Goal: Information Seeking & Learning: Learn about a topic

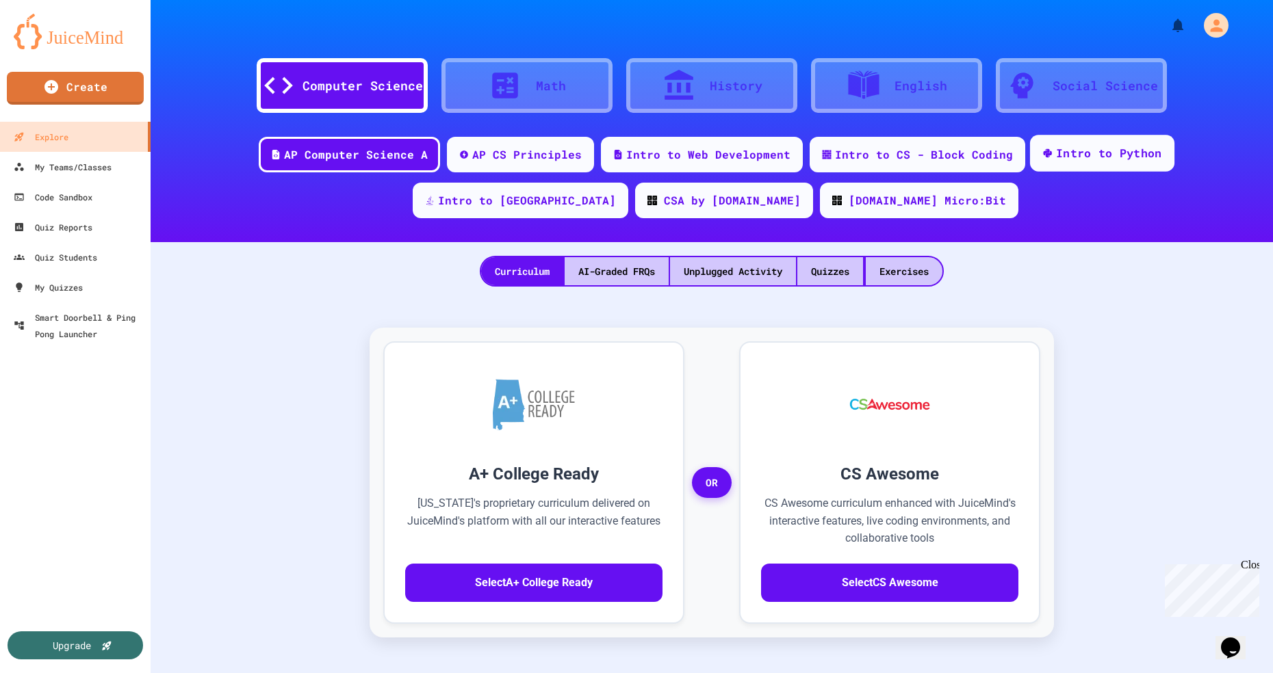
click at [1056, 161] on div "Intro to Python" at bounding box center [1109, 153] width 106 height 17
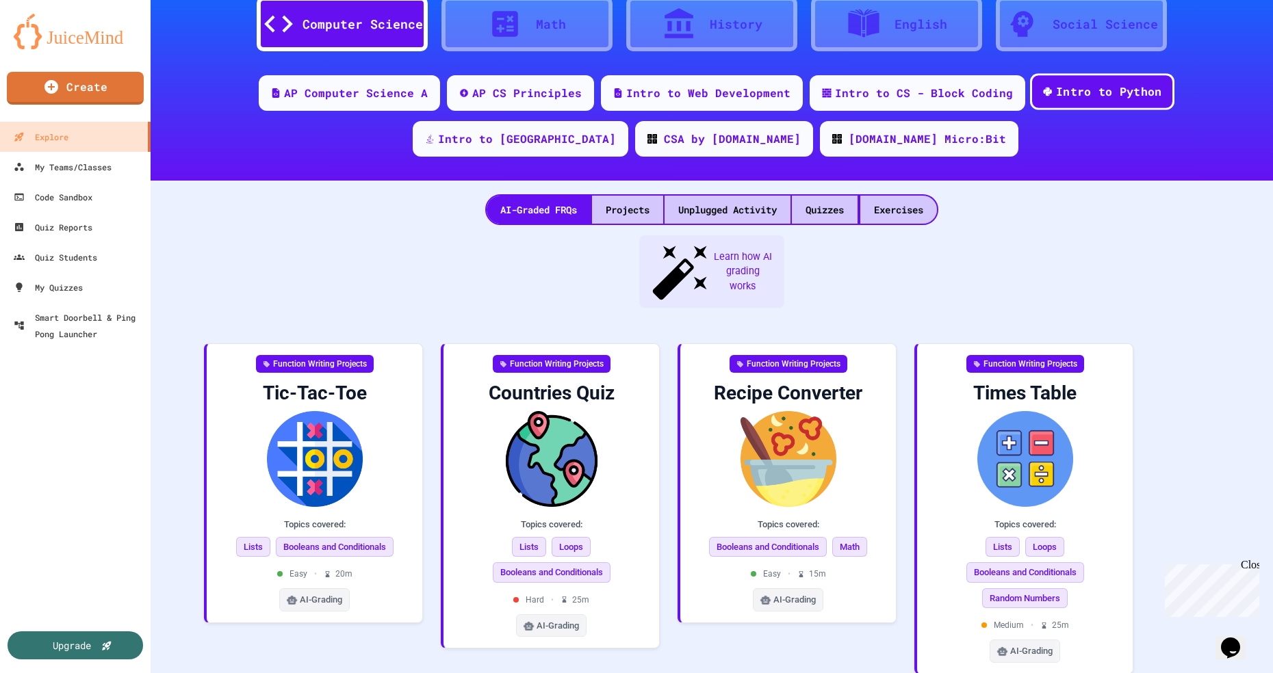
scroll to position [63, 0]
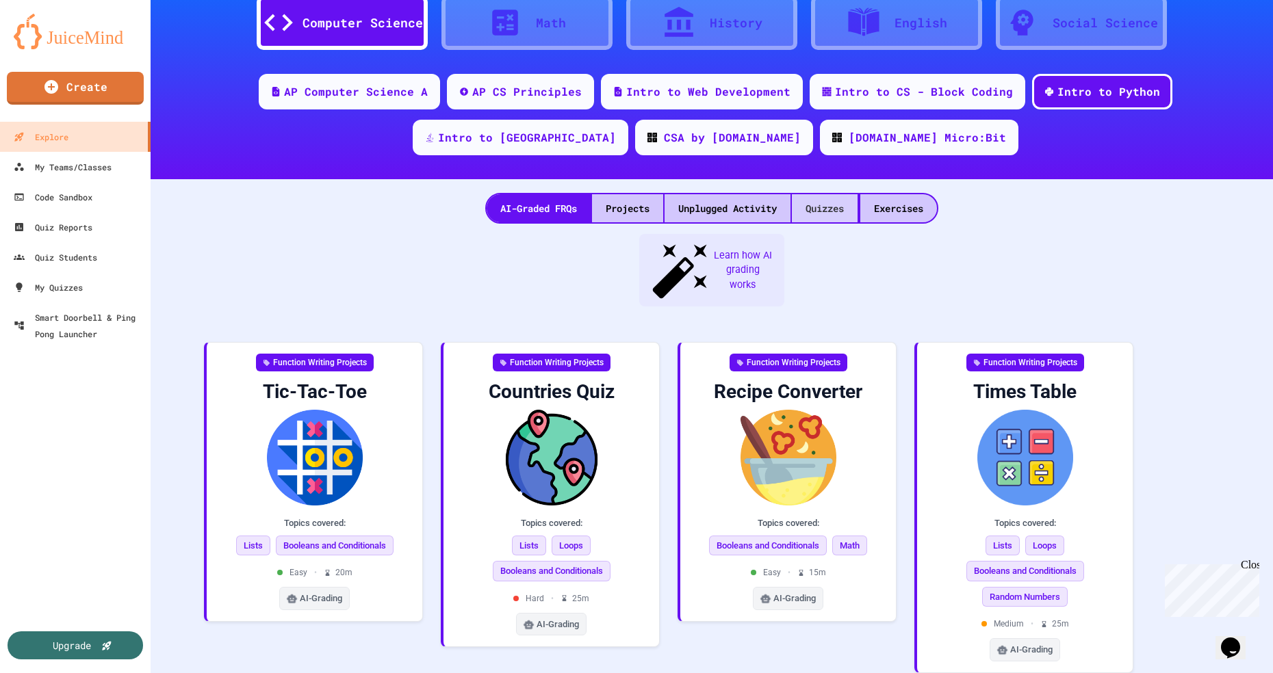
click at [834, 209] on div "Quizzes" at bounding box center [825, 208] width 66 height 28
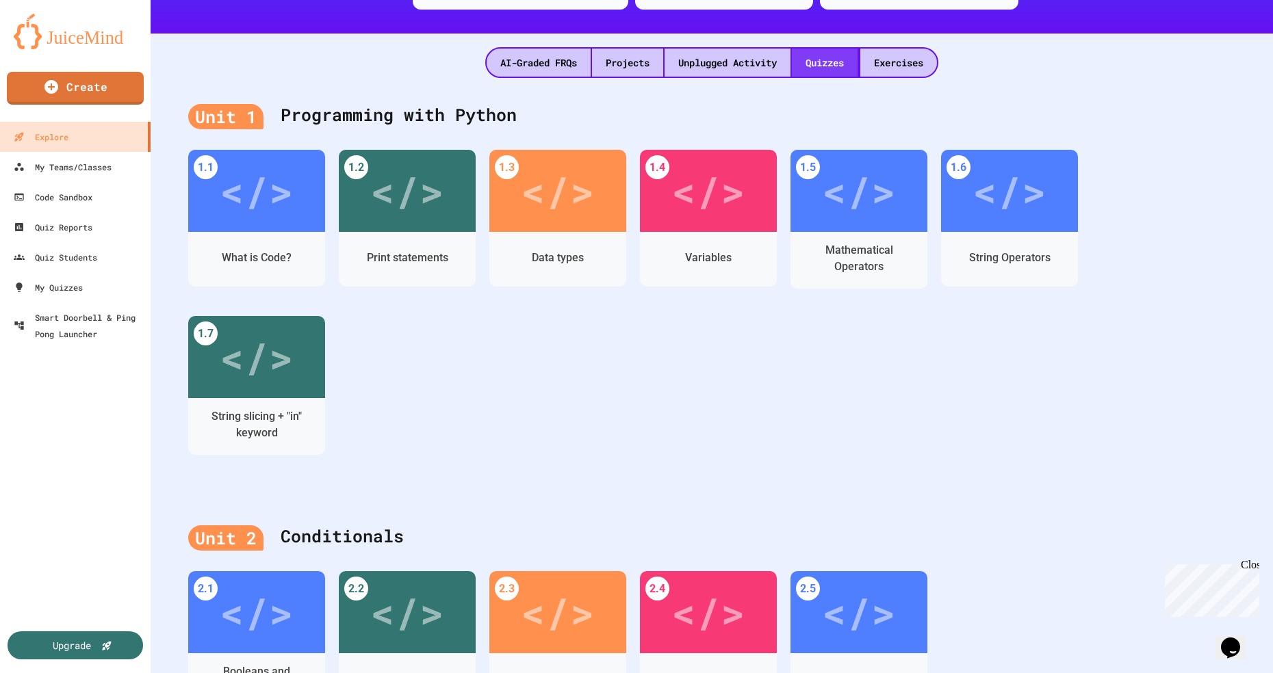
scroll to position [212, 0]
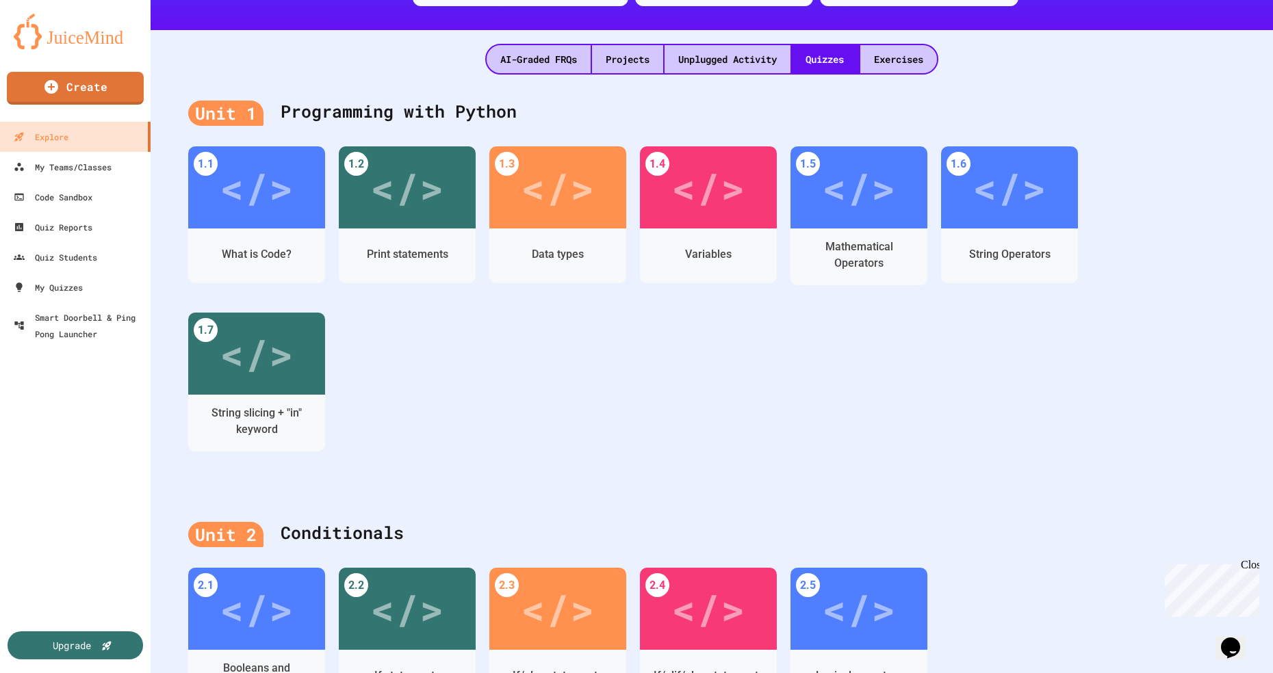
click at [860, 249] on div "Mathematical Operators" at bounding box center [859, 255] width 116 height 33
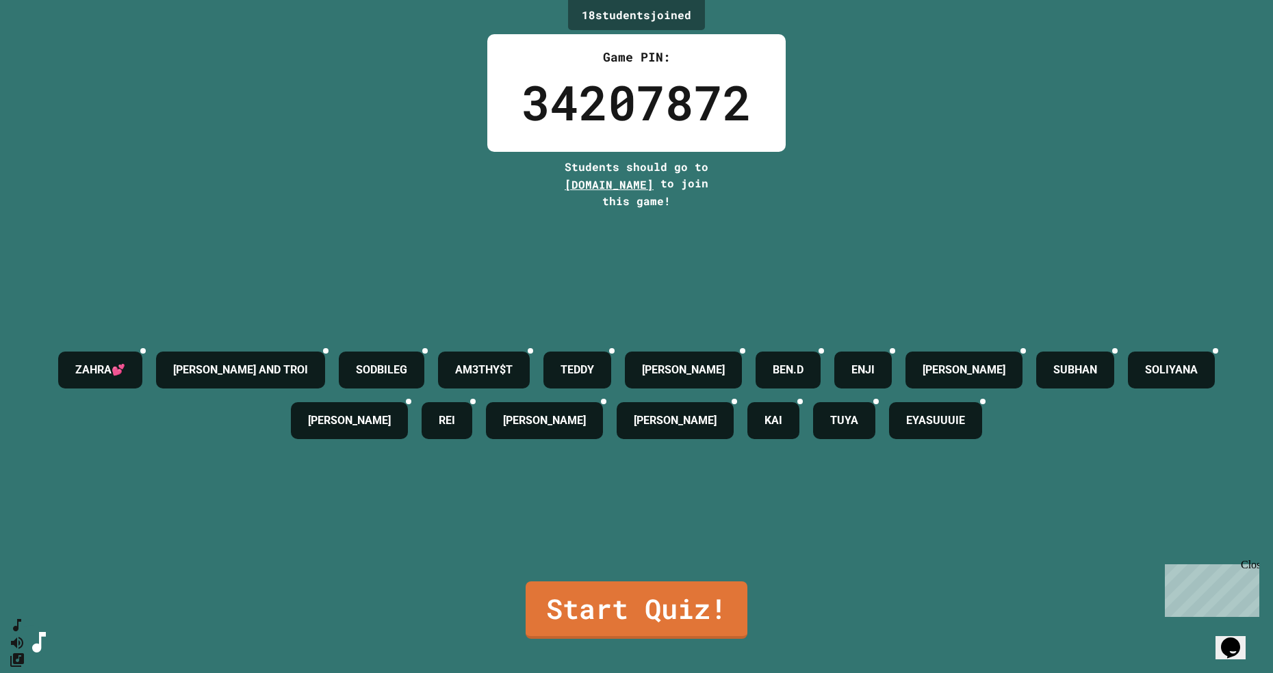
click at [654, 639] on link "Start Quiz!" at bounding box center [637, 610] width 222 height 57
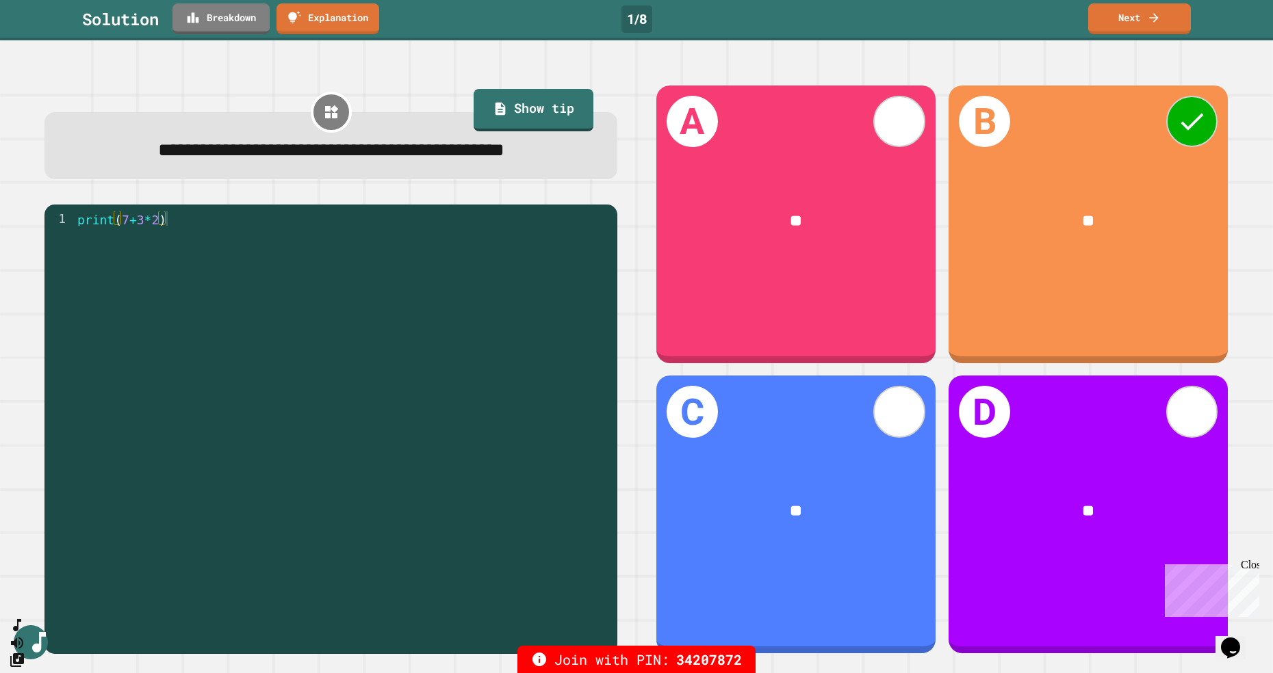
click at [1150, 32] on link "Next" at bounding box center [1139, 18] width 103 height 31
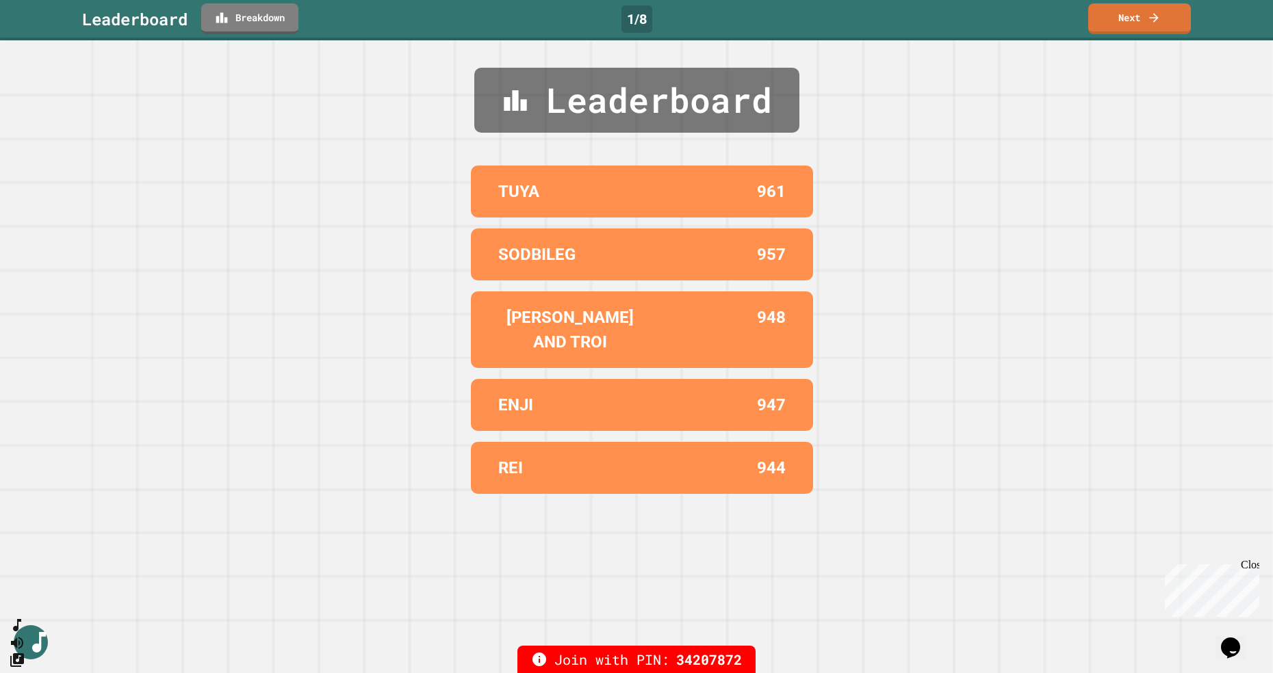
click at [1137, 25] on link "Next" at bounding box center [1139, 18] width 103 height 31
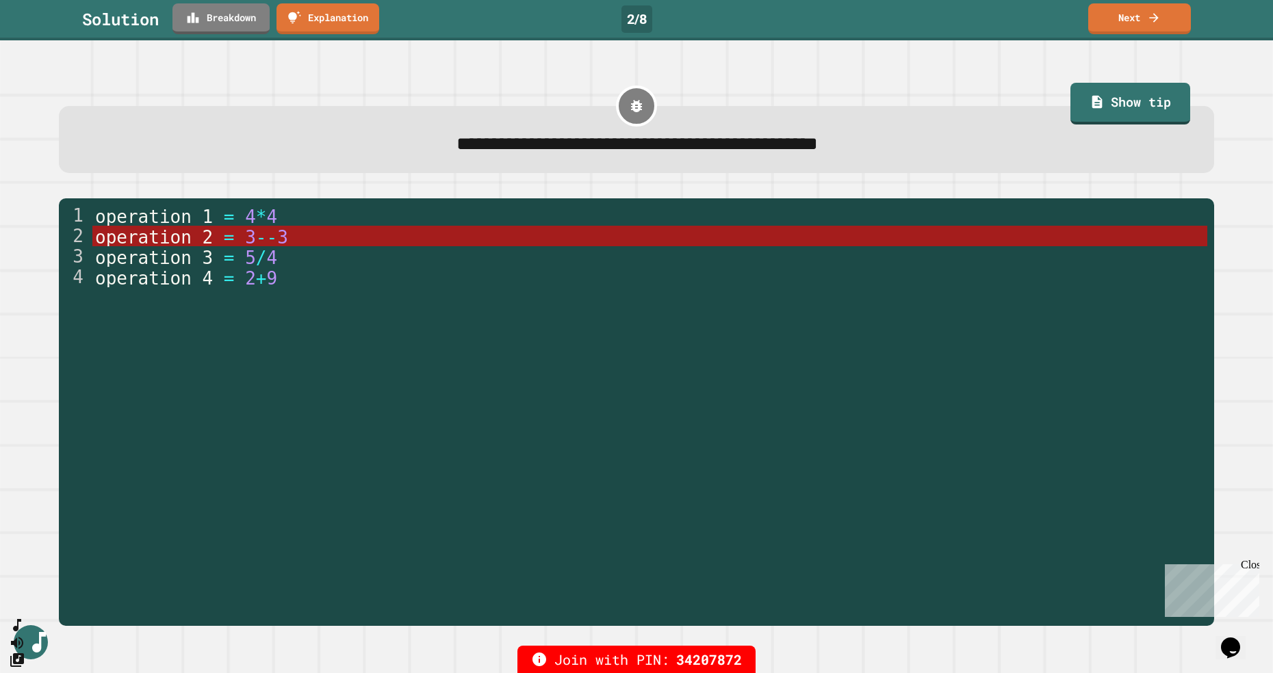
click at [1150, 21] on icon at bounding box center [1154, 18] width 14 height 14
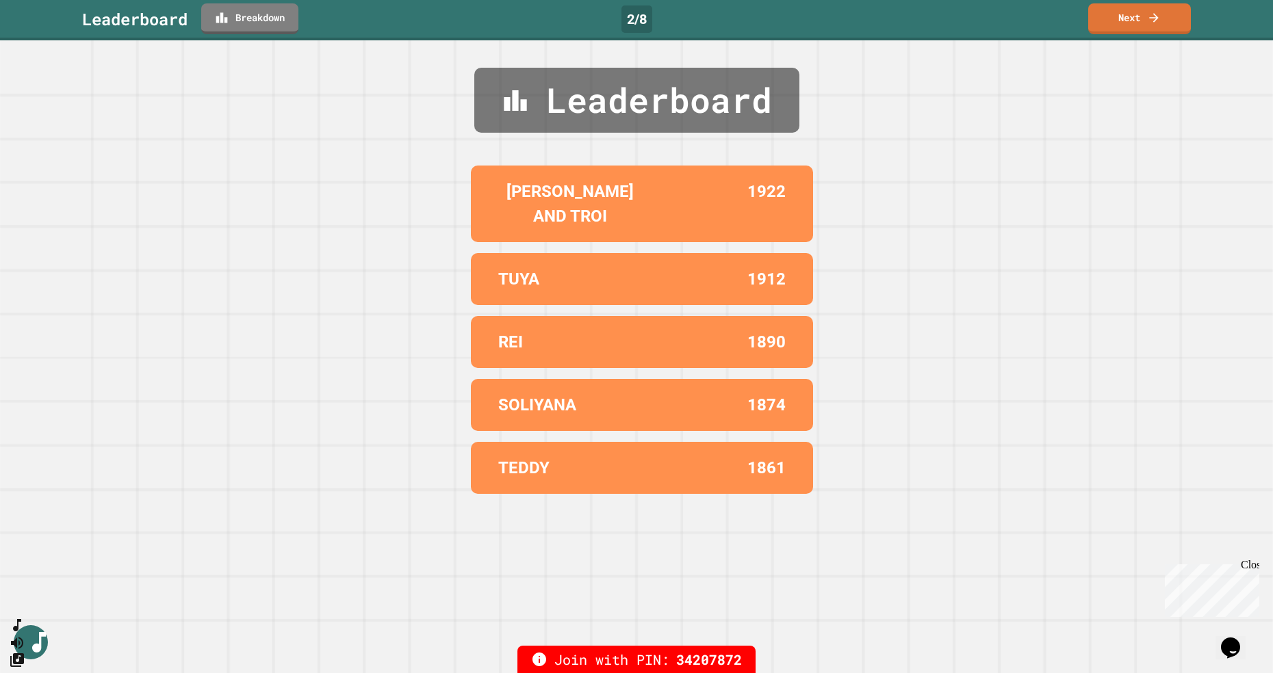
click at [1124, 32] on link "Next" at bounding box center [1139, 18] width 103 height 31
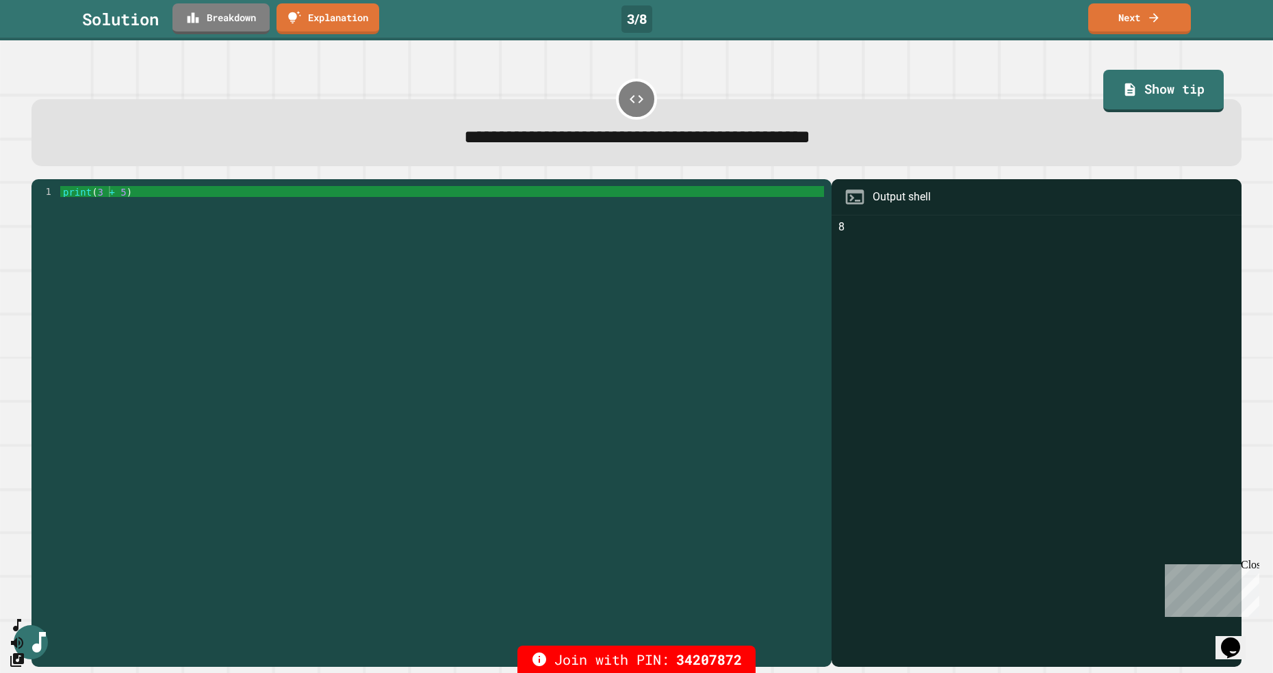
click at [1149, 24] on icon at bounding box center [1154, 18] width 14 height 14
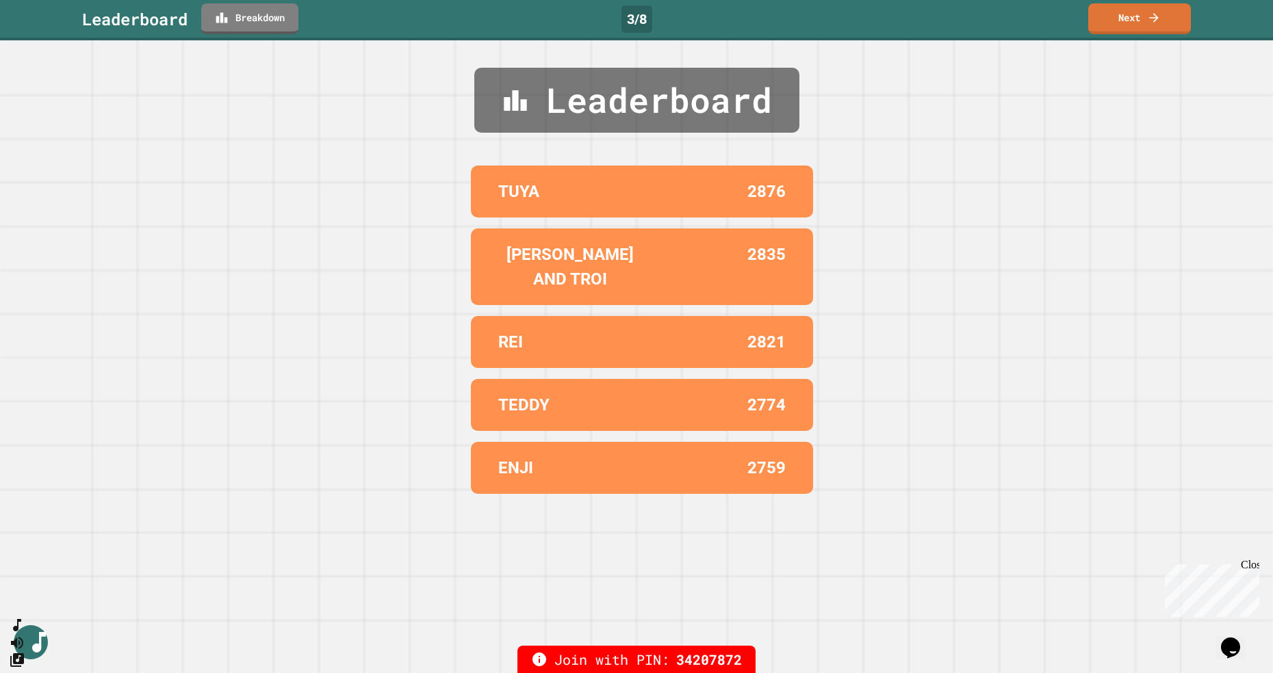
click at [1118, 31] on link "Next" at bounding box center [1139, 18] width 103 height 31
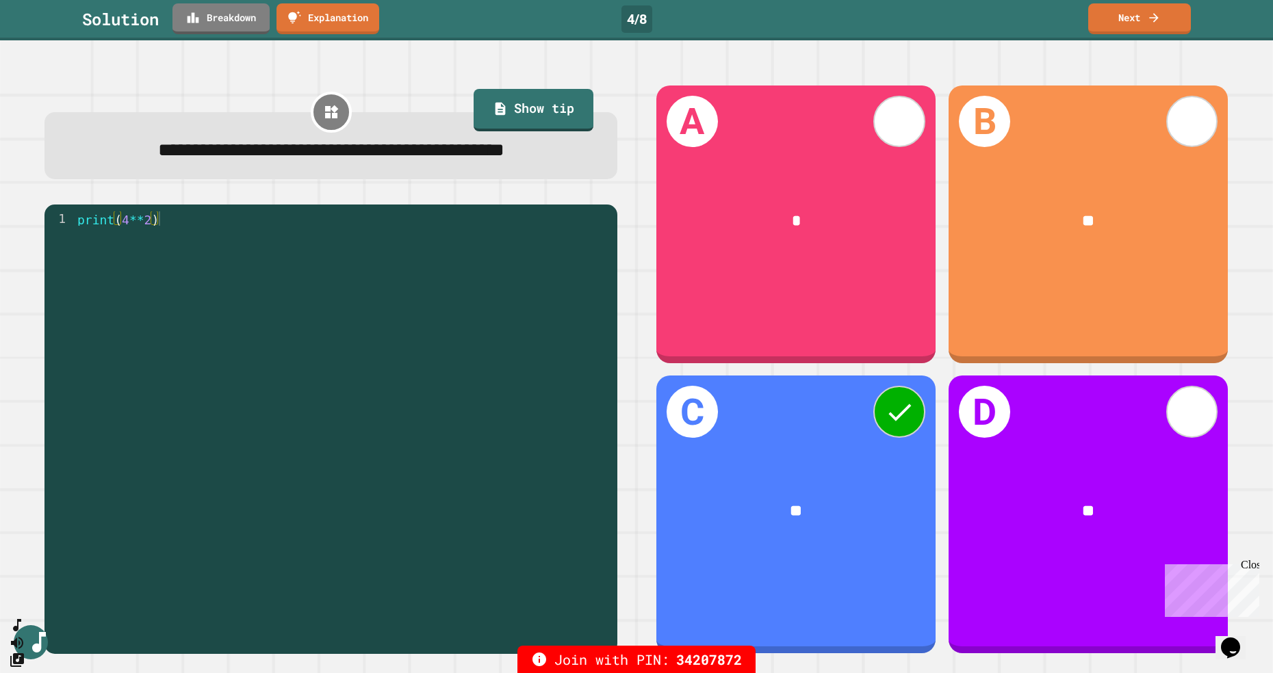
click at [1150, 15] on icon at bounding box center [1154, 18] width 14 height 14
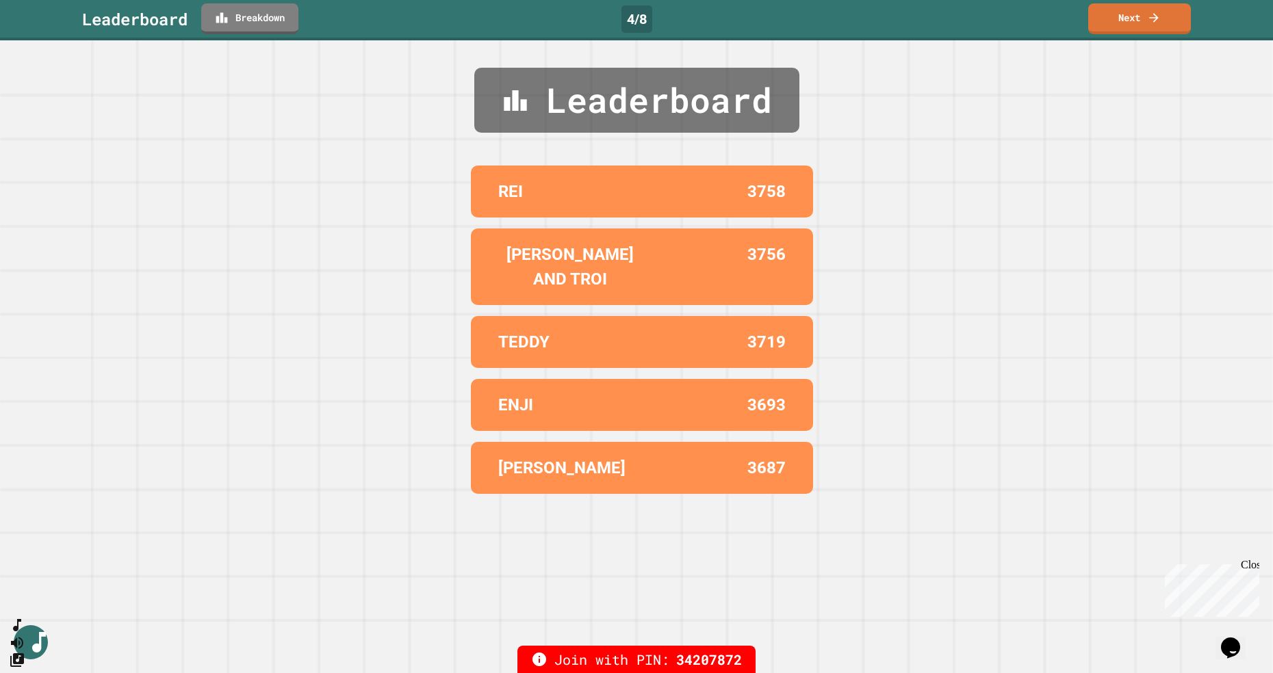
click at [1131, 88] on div "Leaderboard REI 3758 BRUCE AND TROI 3756 TEDDY 3719 ENJI 3693 WILDER 3687" at bounding box center [636, 356] width 1273 height 633
click at [1133, 30] on link "Next" at bounding box center [1139, 18] width 103 height 31
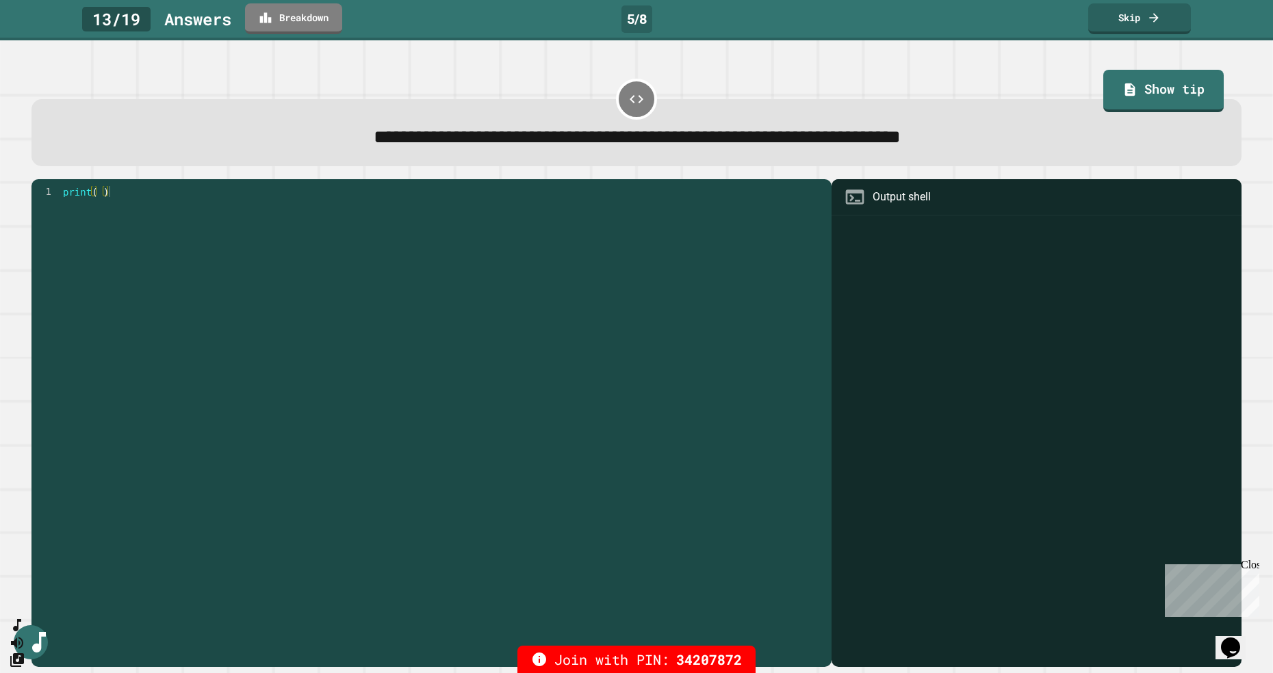
click at [1161, 32] on link "Skip" at bounding box center [1139, 18] width 103 height 31
click at [1161, 27] on link "Skip" at bounding box center [1139, 18] width 103 height 31
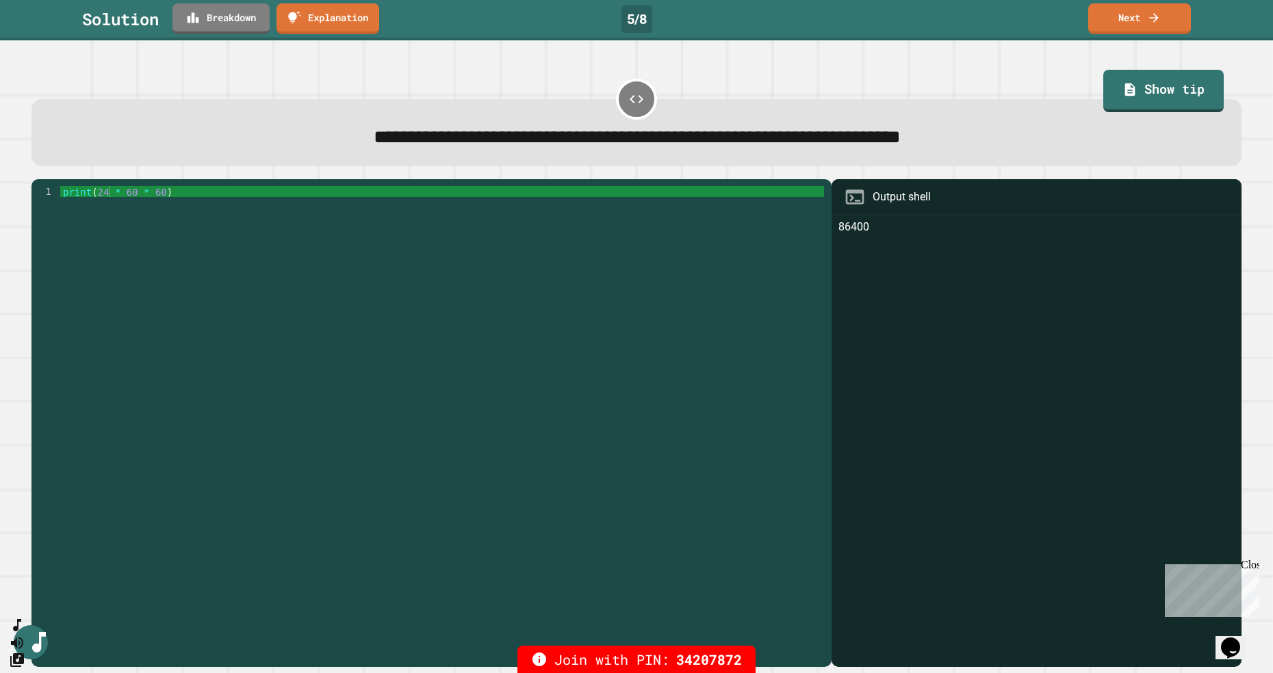
click at [1166, 34] on link "Next" at bounding box center [1139, 18] width 103 height 31
click at [1167, 42] on div "**********" at bounding box center [636, 356] width 1273 height 633
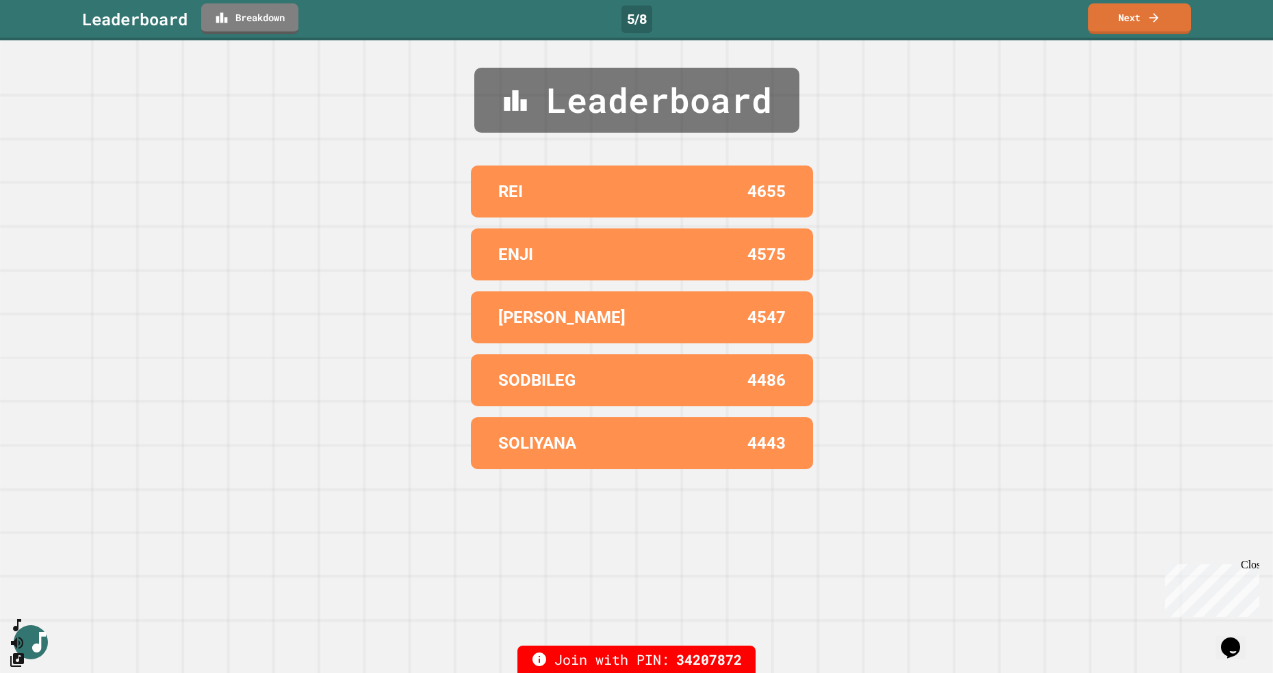
click at [1154, 33] on link "Next" at bounding box center [1139, 18] width 103 height 31
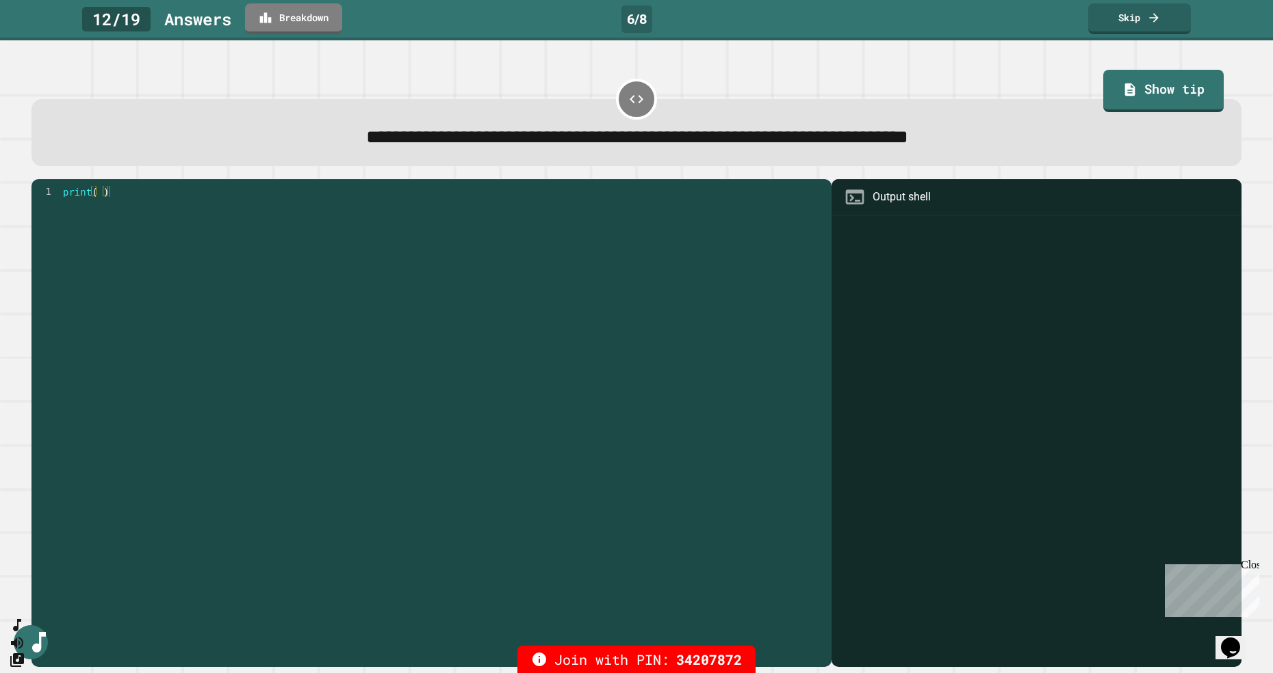
click at [1154, 23] on icon at bounding box center [1154, 18] width 14 height 14
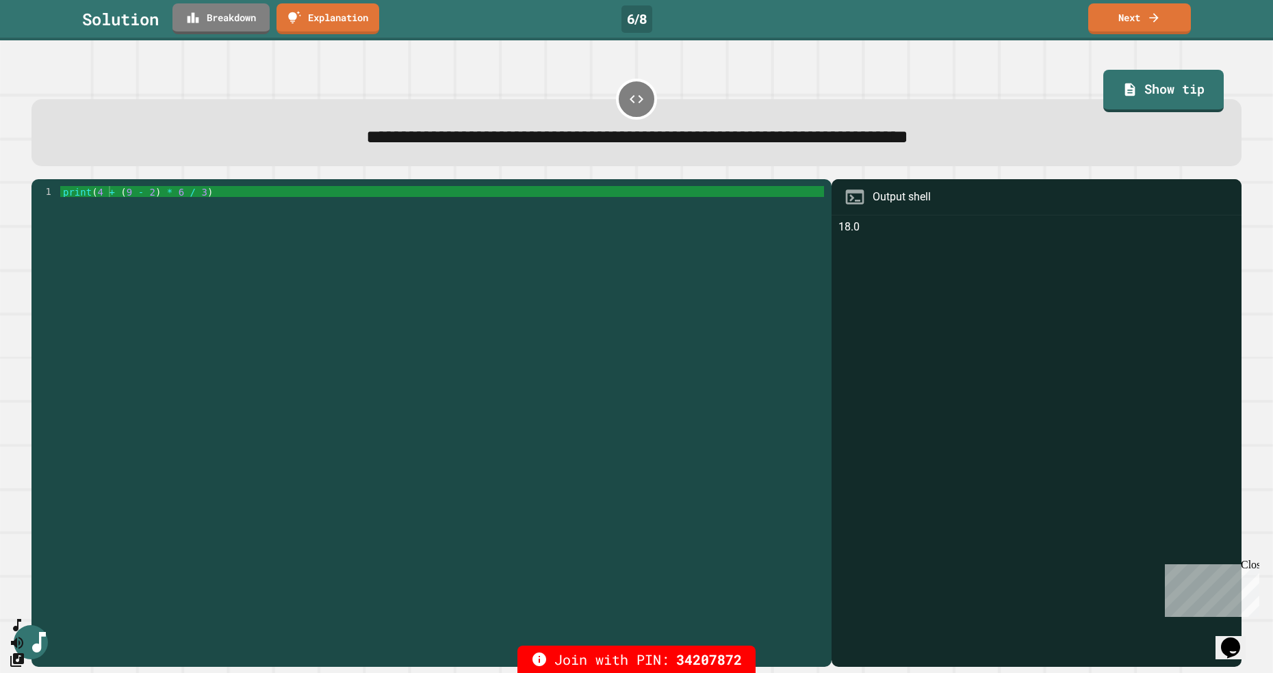
click at [1141, 26] on link "Next" at bounding box center [1139, 18] width 103 height 31
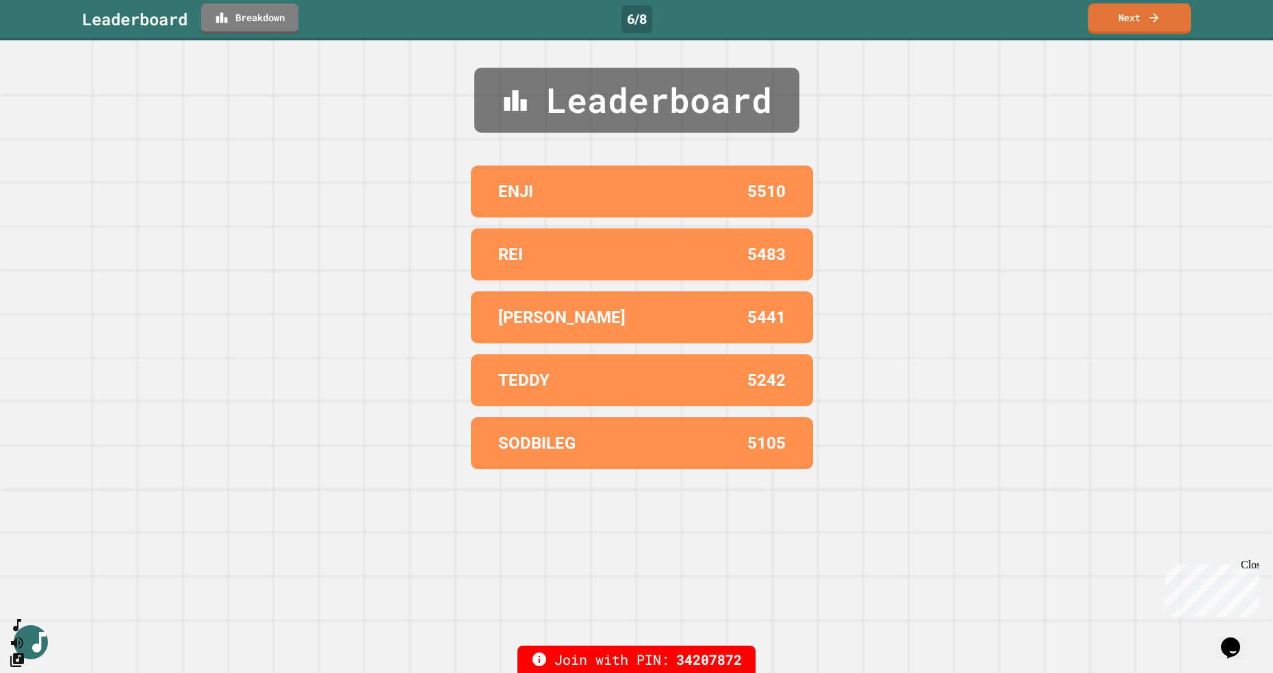
click at [669, 474] on div "ENJI 5510 REI 5483 WILDER 5441 TEDDY 5242 SODBILEG 5105" at bounding box center [636, 317] width 342 height 315
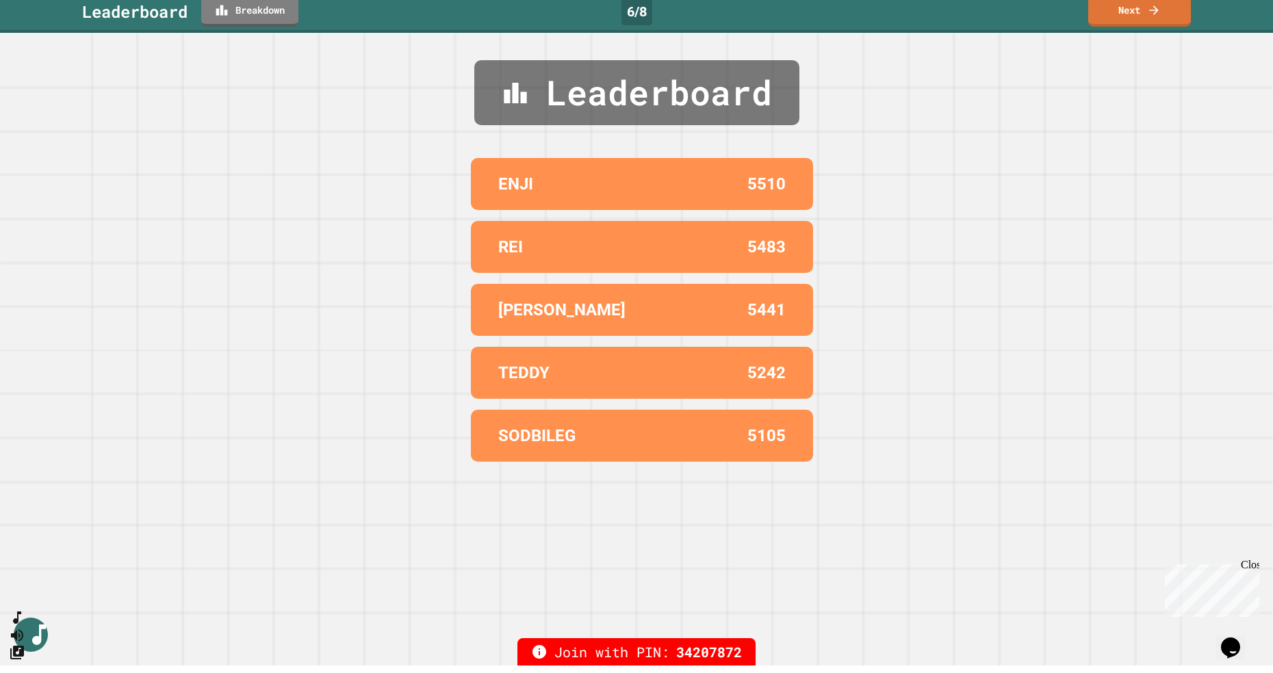
click at [1176, 23] on link "Next" at bounding box center [1139, 11] width 103 height 31
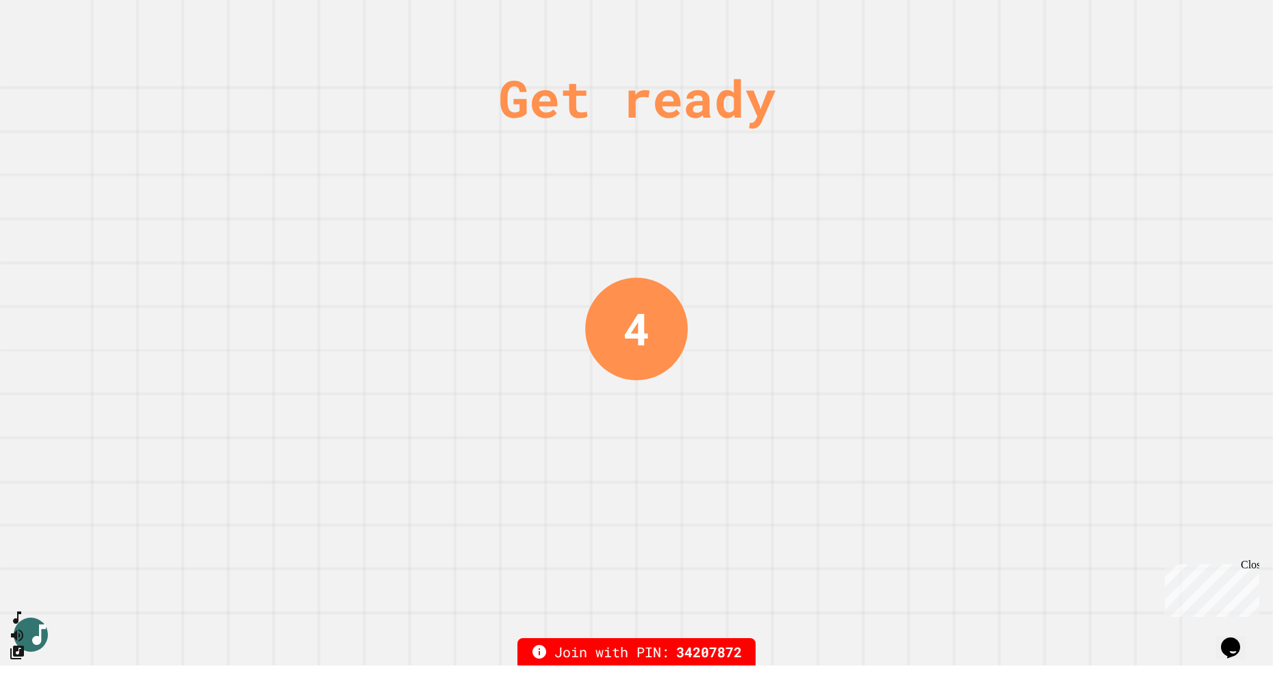
scroll to position [0, 0]
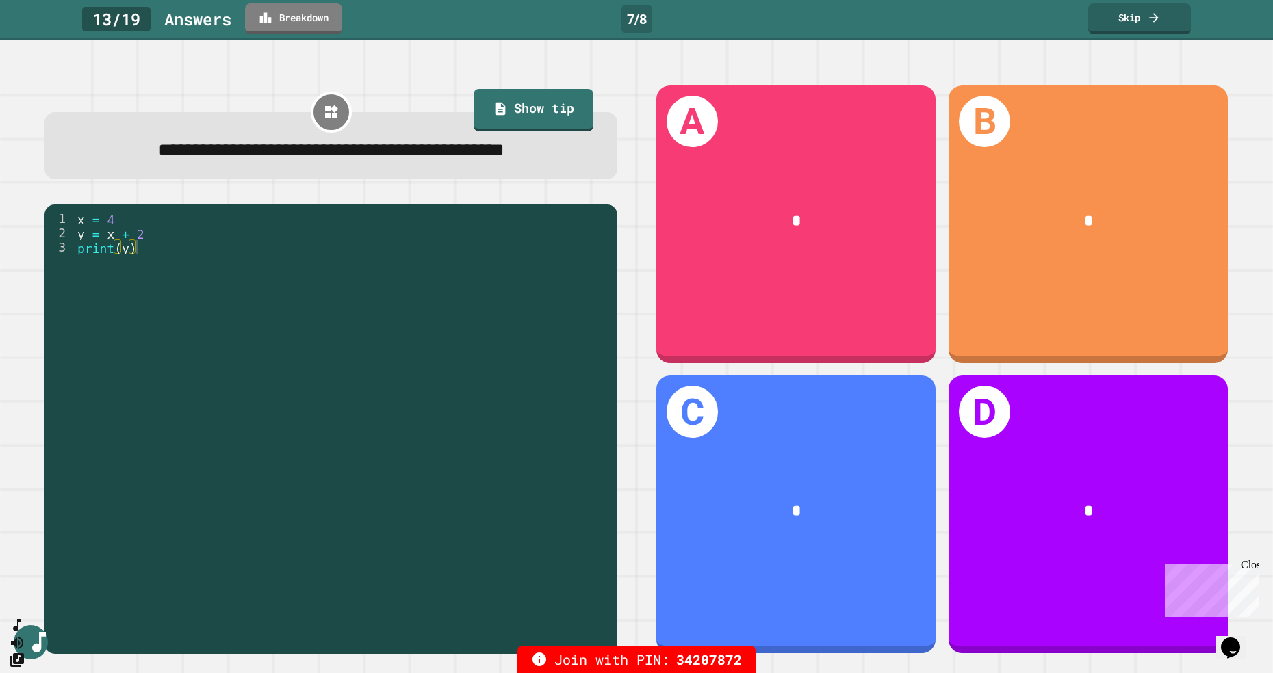
click at [1149, 23] on icon at bounding box center [1154, 18] width 14 height 14
click at [1154, 28] on link "Skip" at bounding box center [1139, 18] width 103 height 29
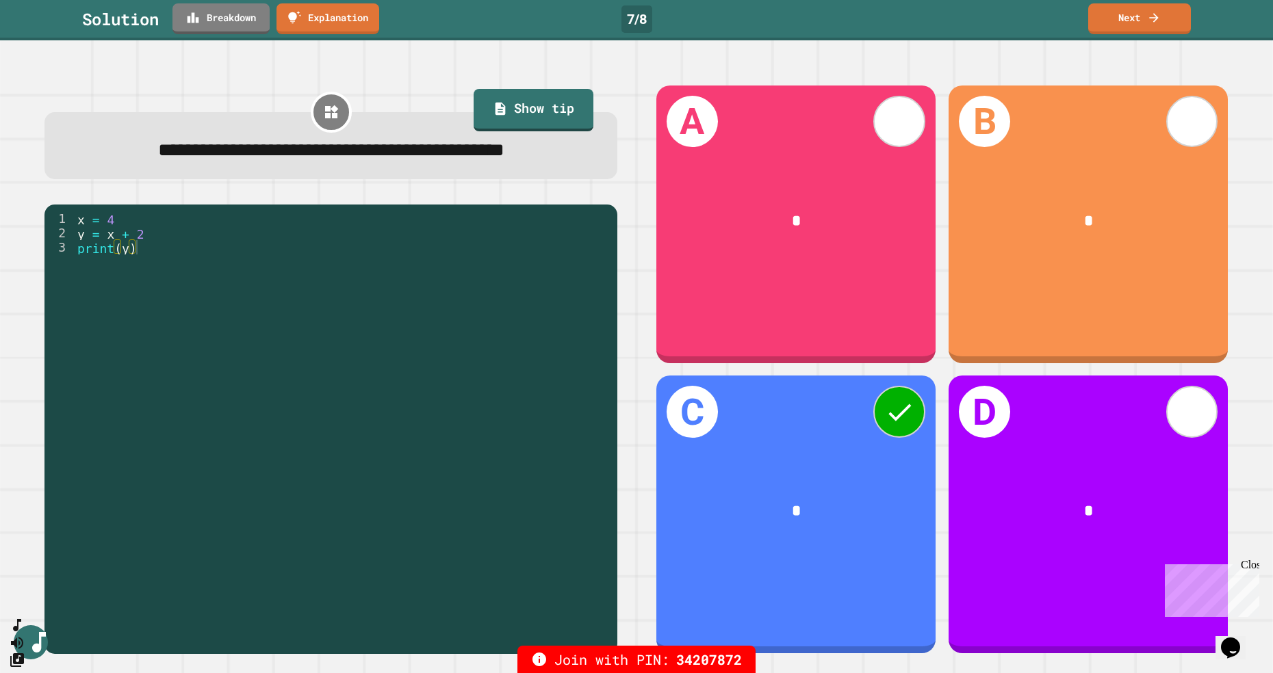
click at [1170, 20] on link "Next" at bounding box center [1139, 18] width 103 height 31
click at [1180, 25] on link "Next" at bounding box center [1139, 18] width 103 height 29
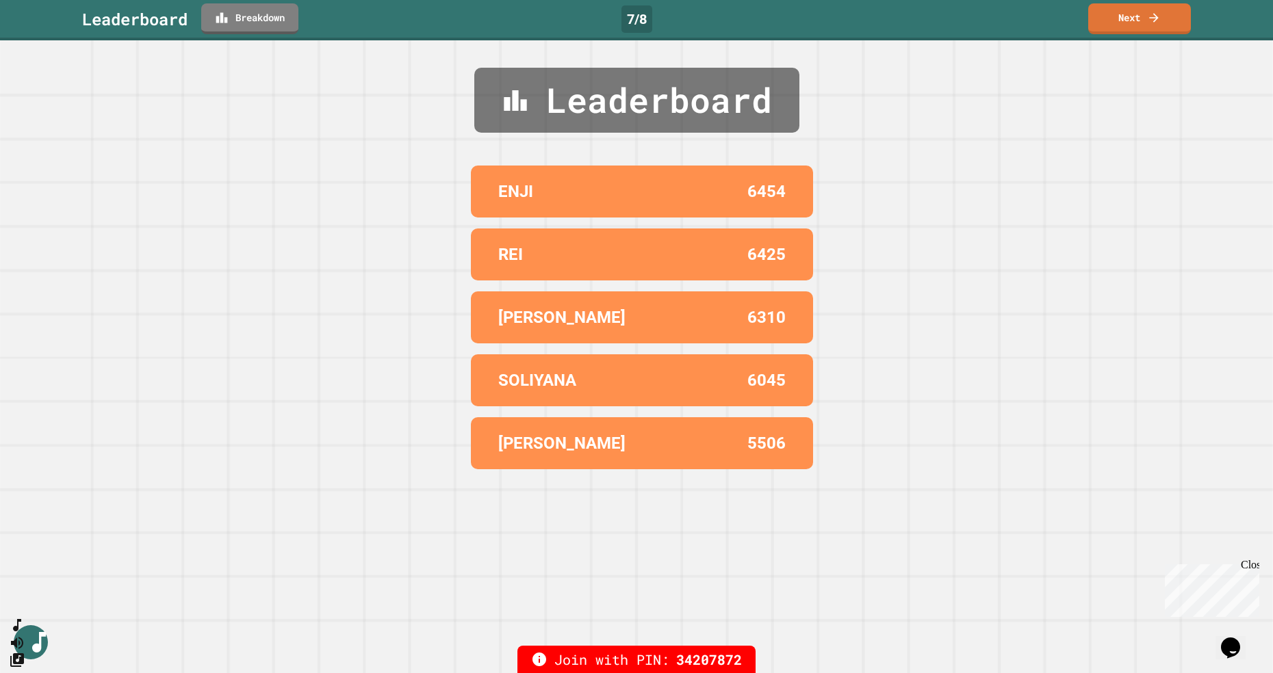
click at [1162, 31] on link "Next" at bounding box center [1139, 18] width 103 height 31
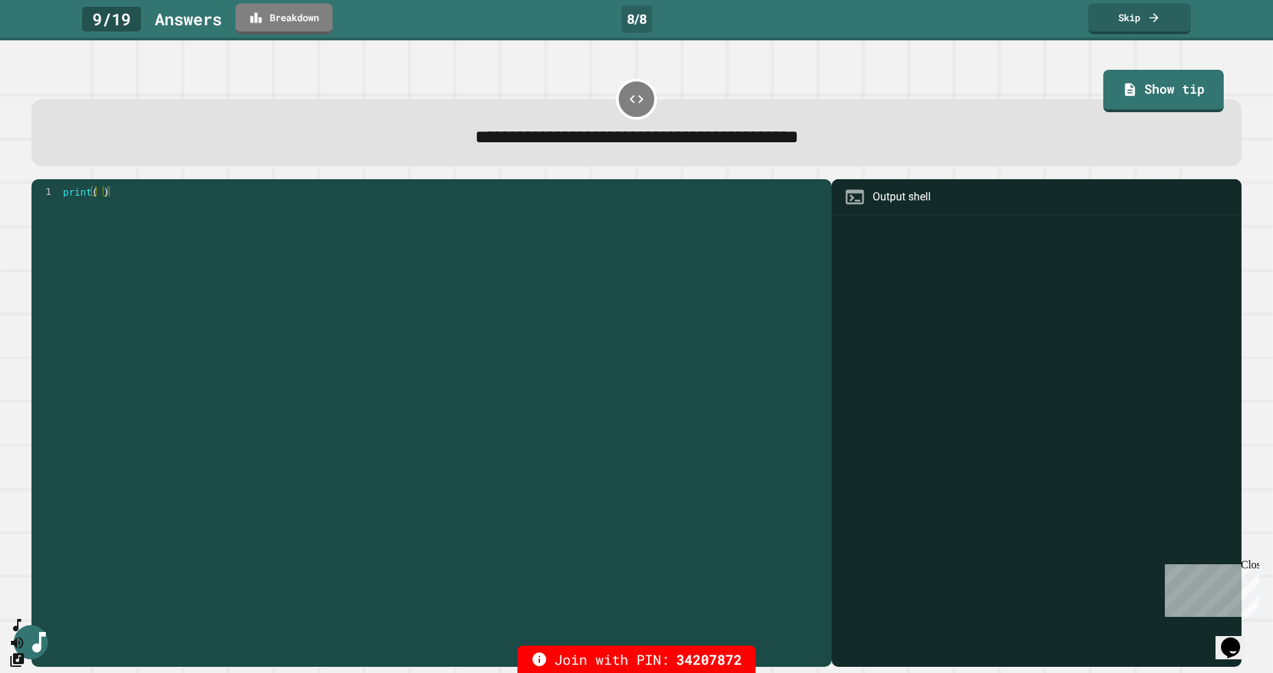
click at [1150, 29] on link "Skip" at bounding box center [1139, 18] width 103 height 31
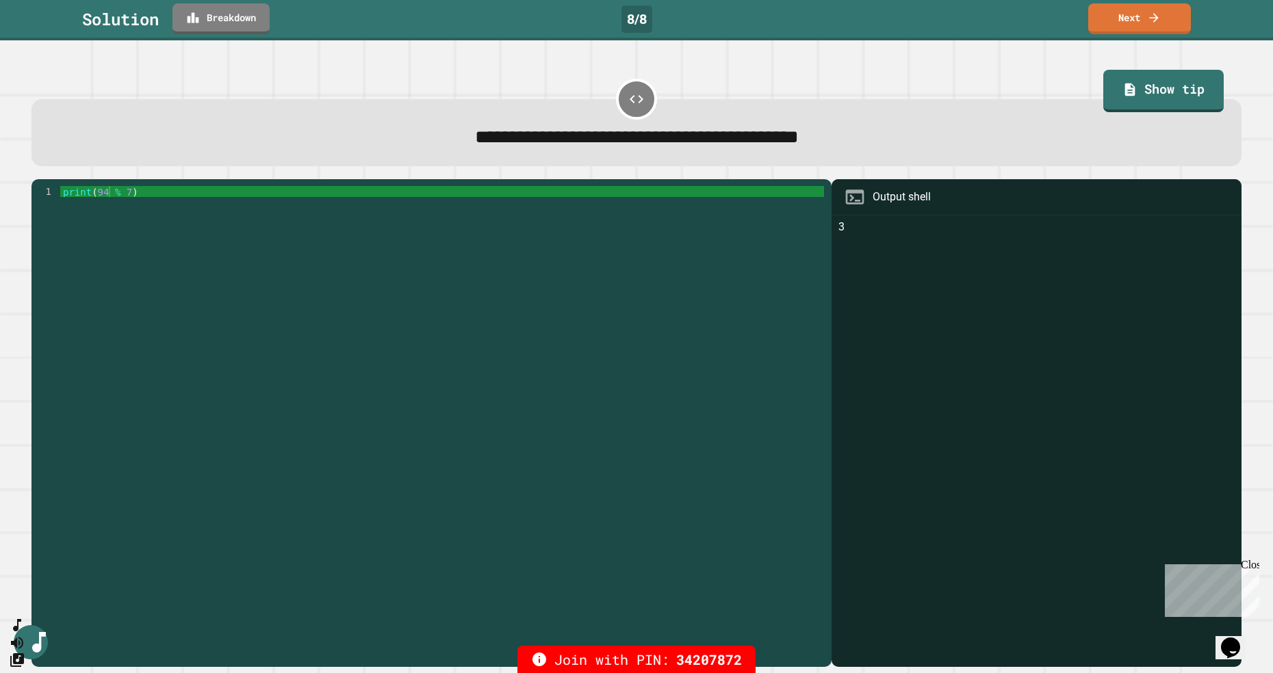
click at [1142, 34] on link "Next" at bounding box center [1139, 18] width 103 height 31
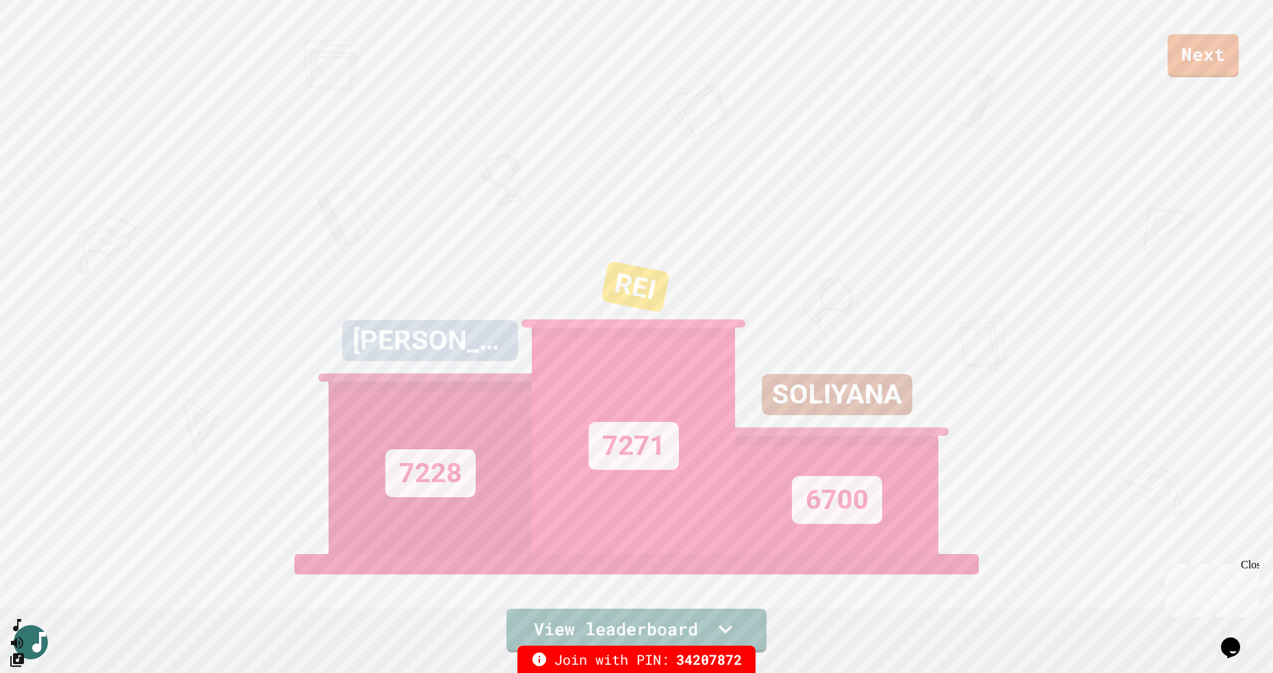
click at [1193, 70] on link "Next" at bounding box center [1202, 55] width 71 height 43
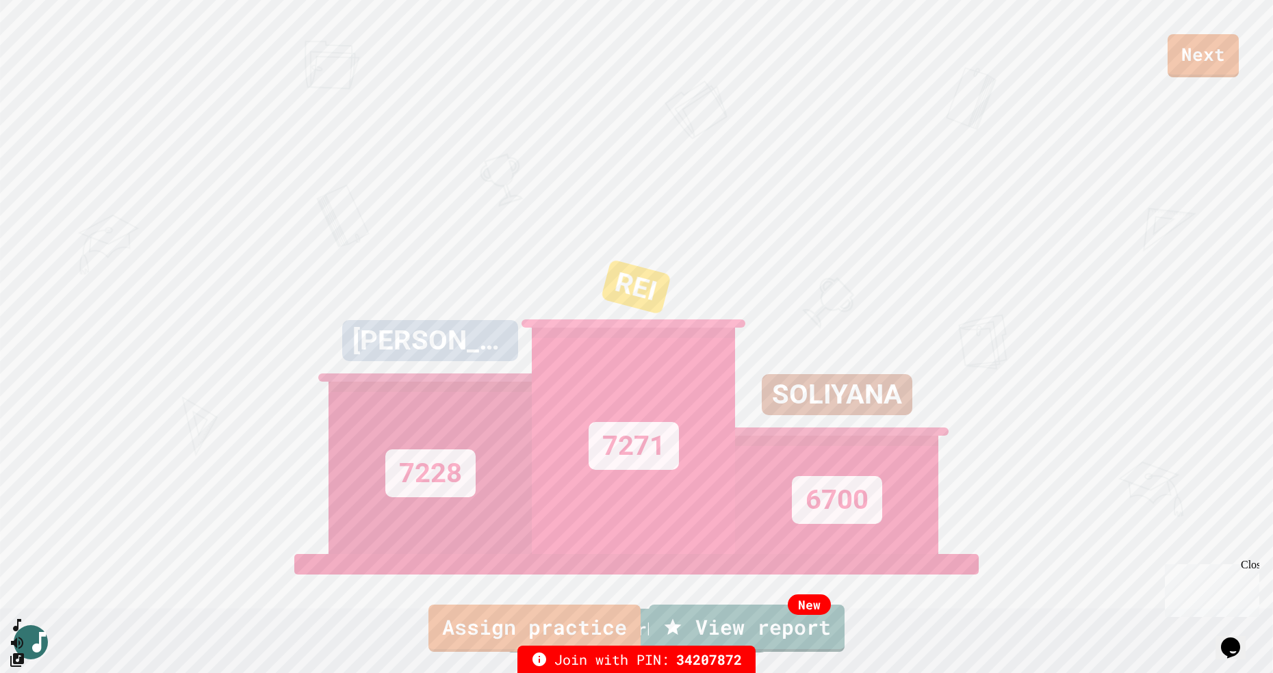
click at [803, 652] on link "New View report" at bounding box center [747, 628] width 196 height 47
